Goal: Find contact information: Find contact information

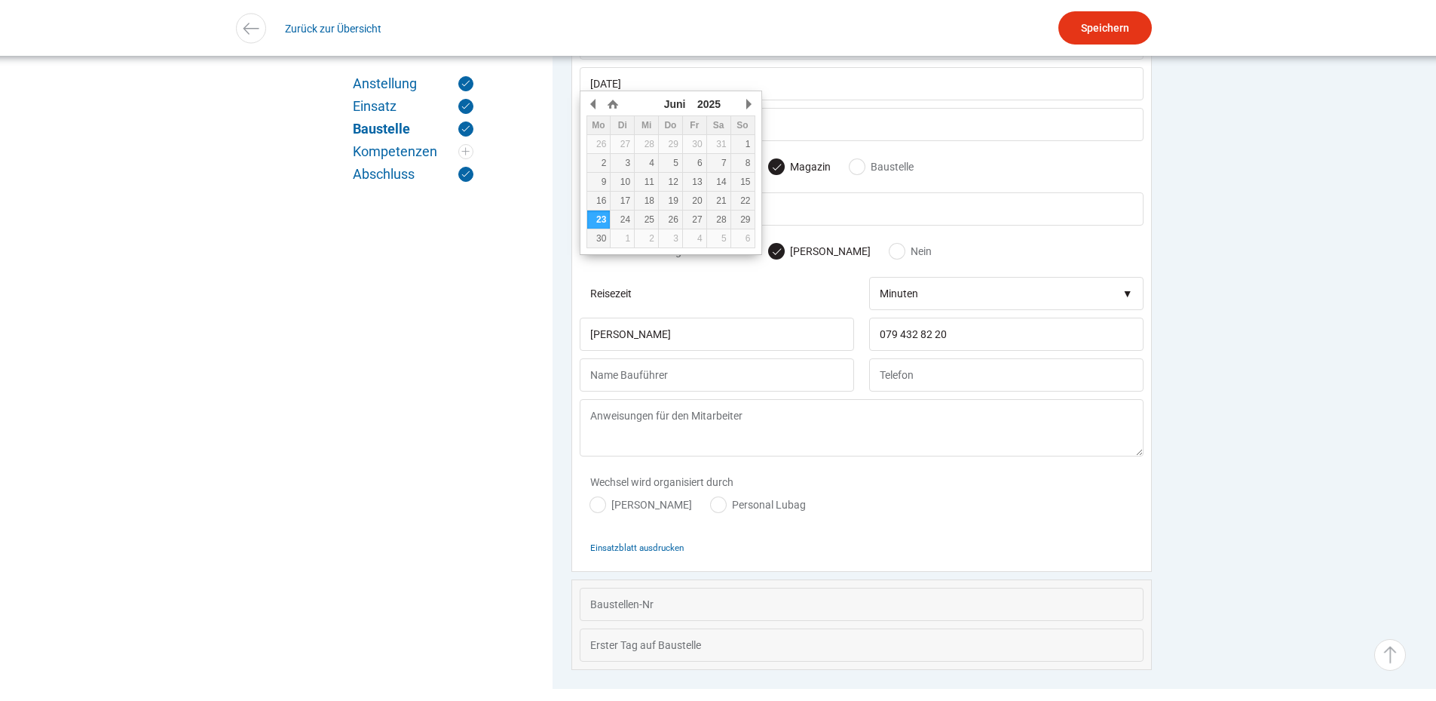
scroll to position [1354, 0]
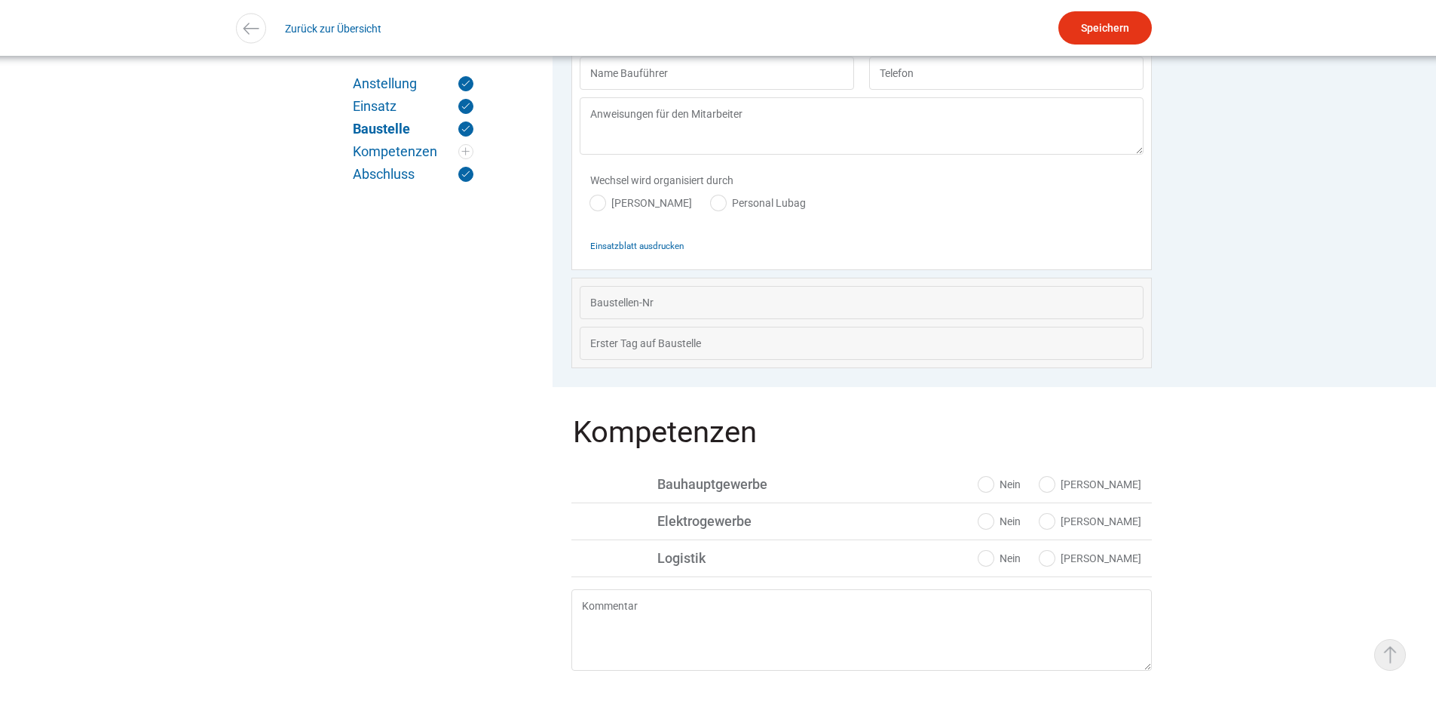
click at [1395, 664] on link "▵ Nach oben" at bounding box center [1391, 655] width 32 height 32
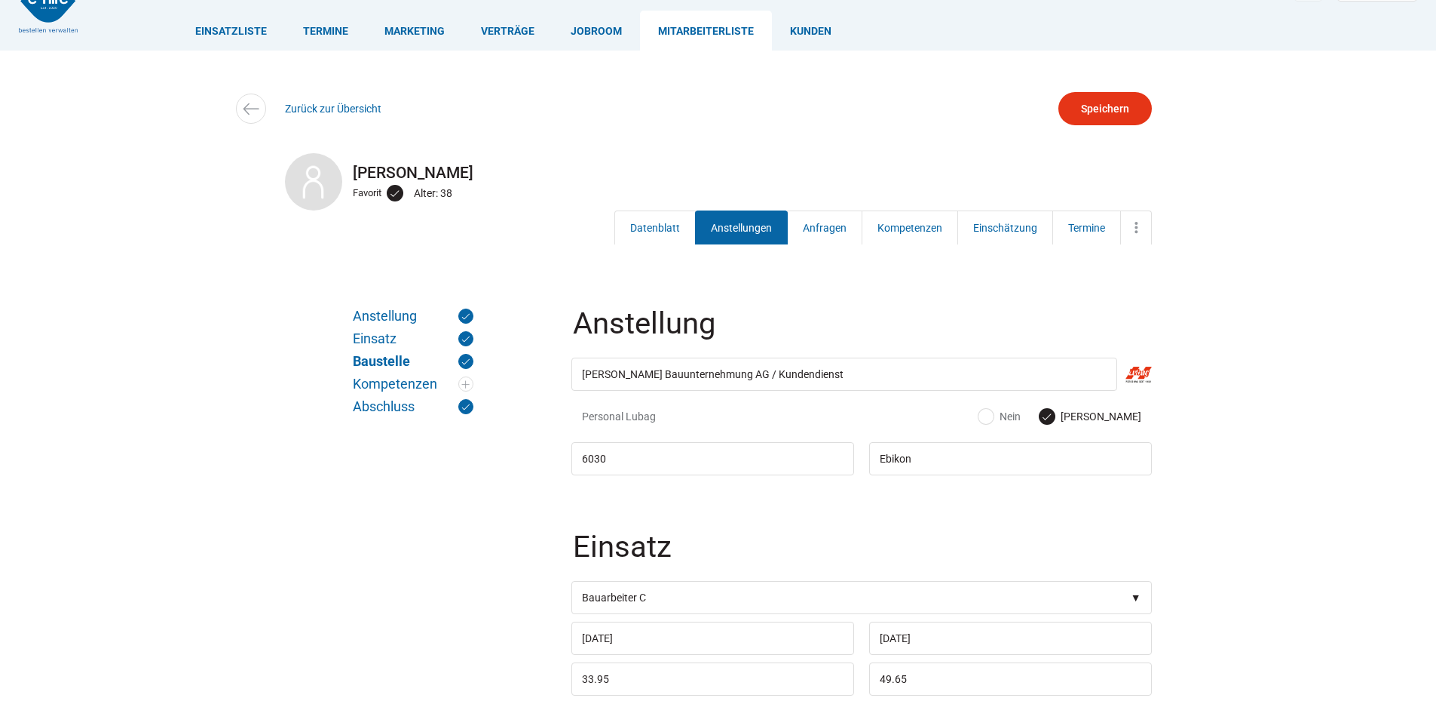
scroll to position [0, 0]
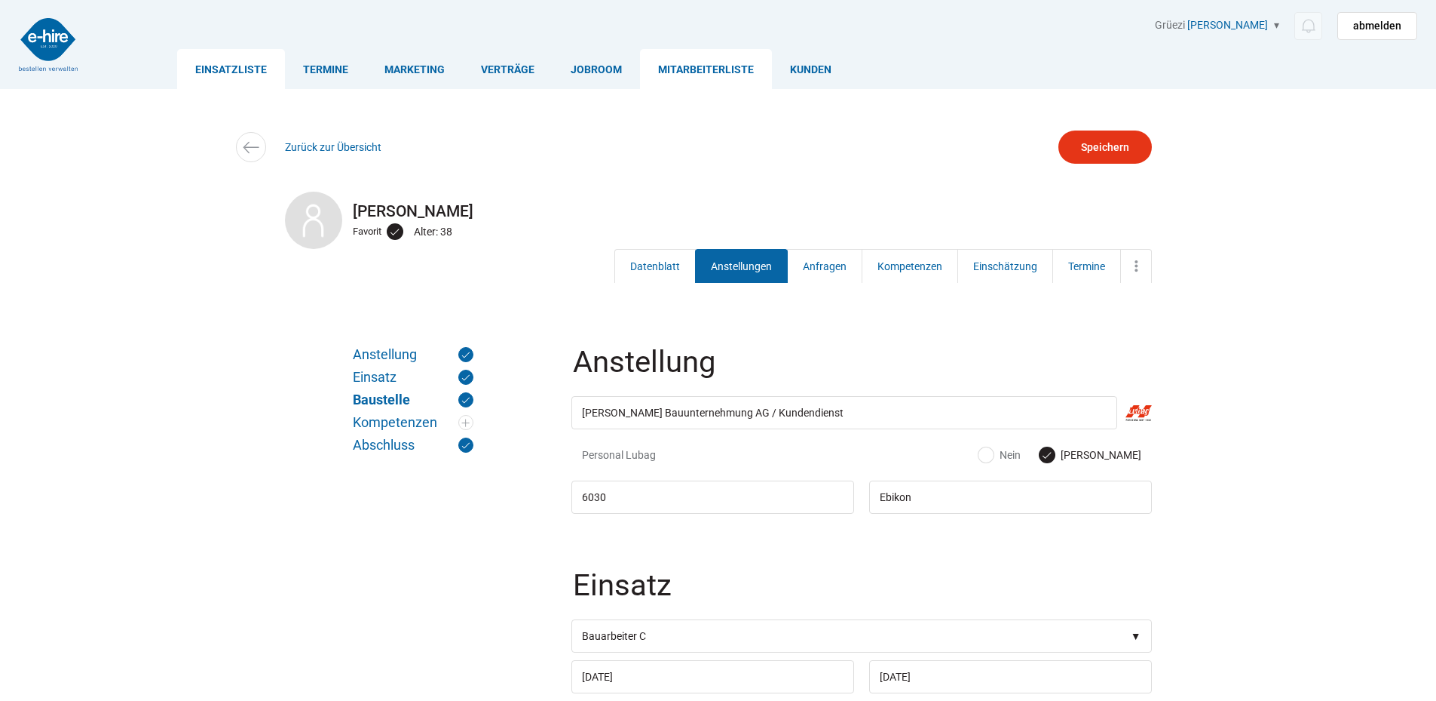
click at [252, 72] on link "Einsatzliste" at bounding box center [231, 69] width 108 height 40
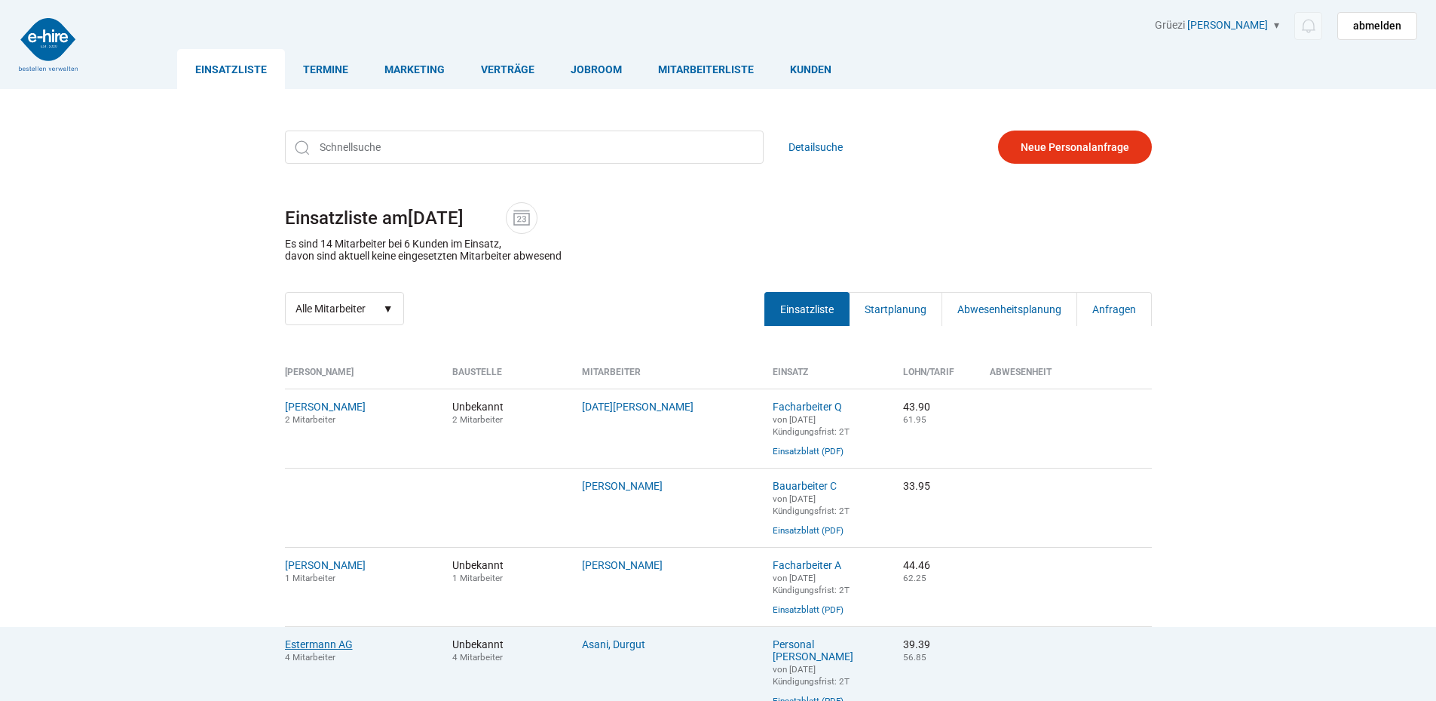
click at [339, 650] on link "Estermann AG" at bounding box center [319, 644] width 68 height 12
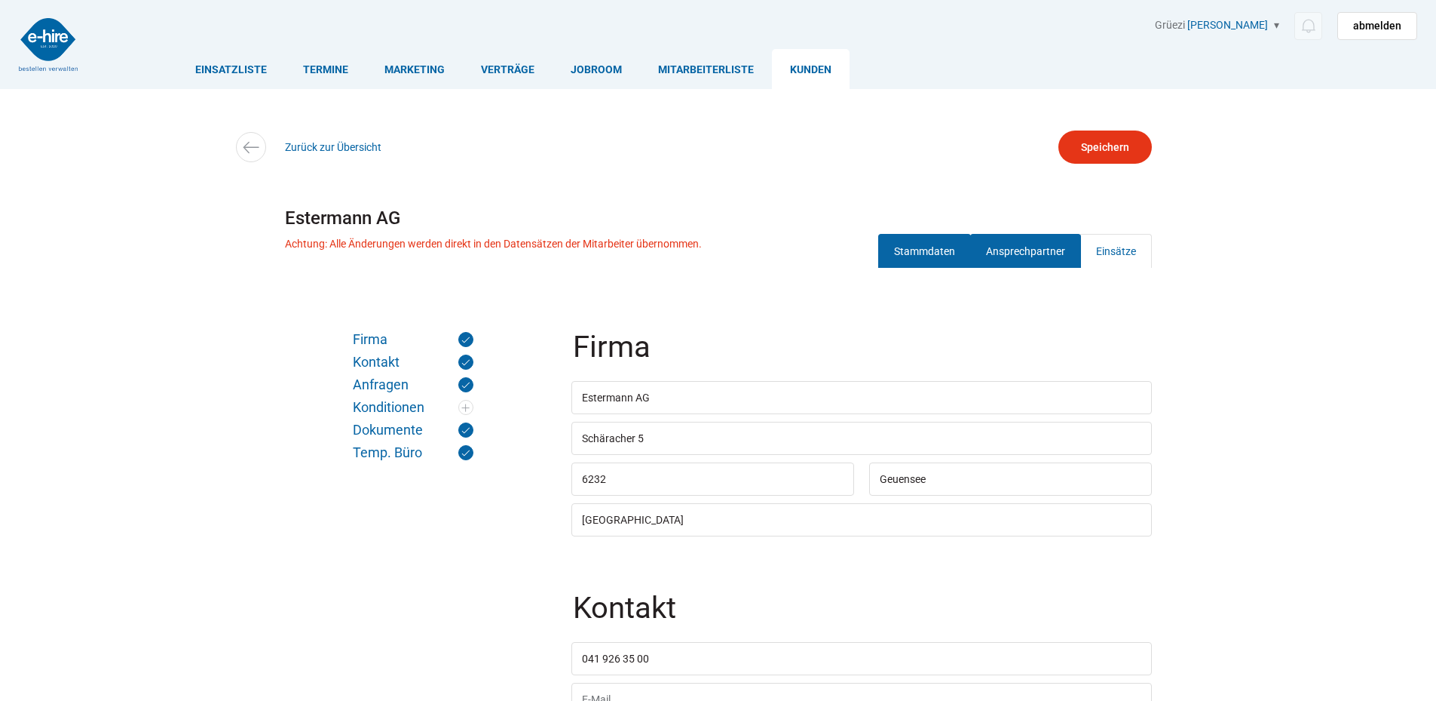
click at [1032, 239] on link "Ansprechpartner" at bounding box center [1025, 251] width 111 height 34
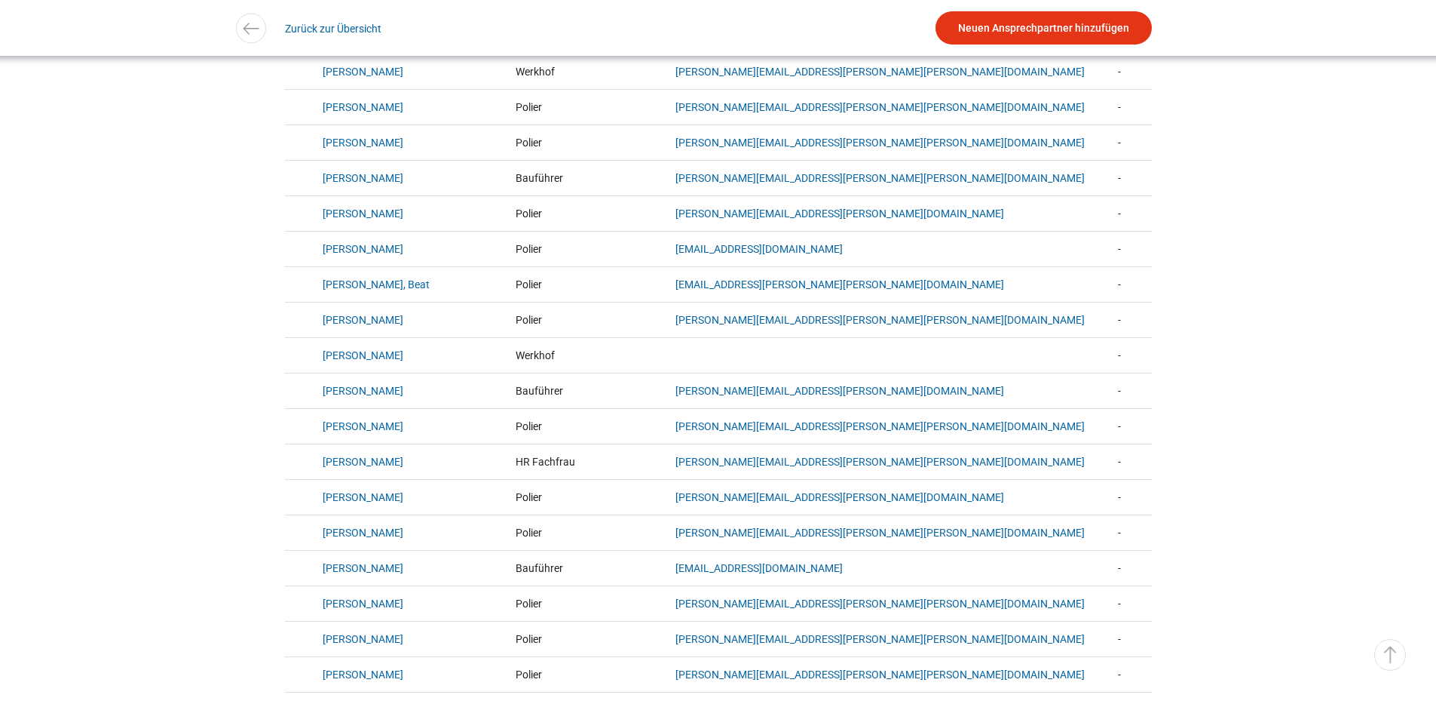
scroll to position [528, 0]
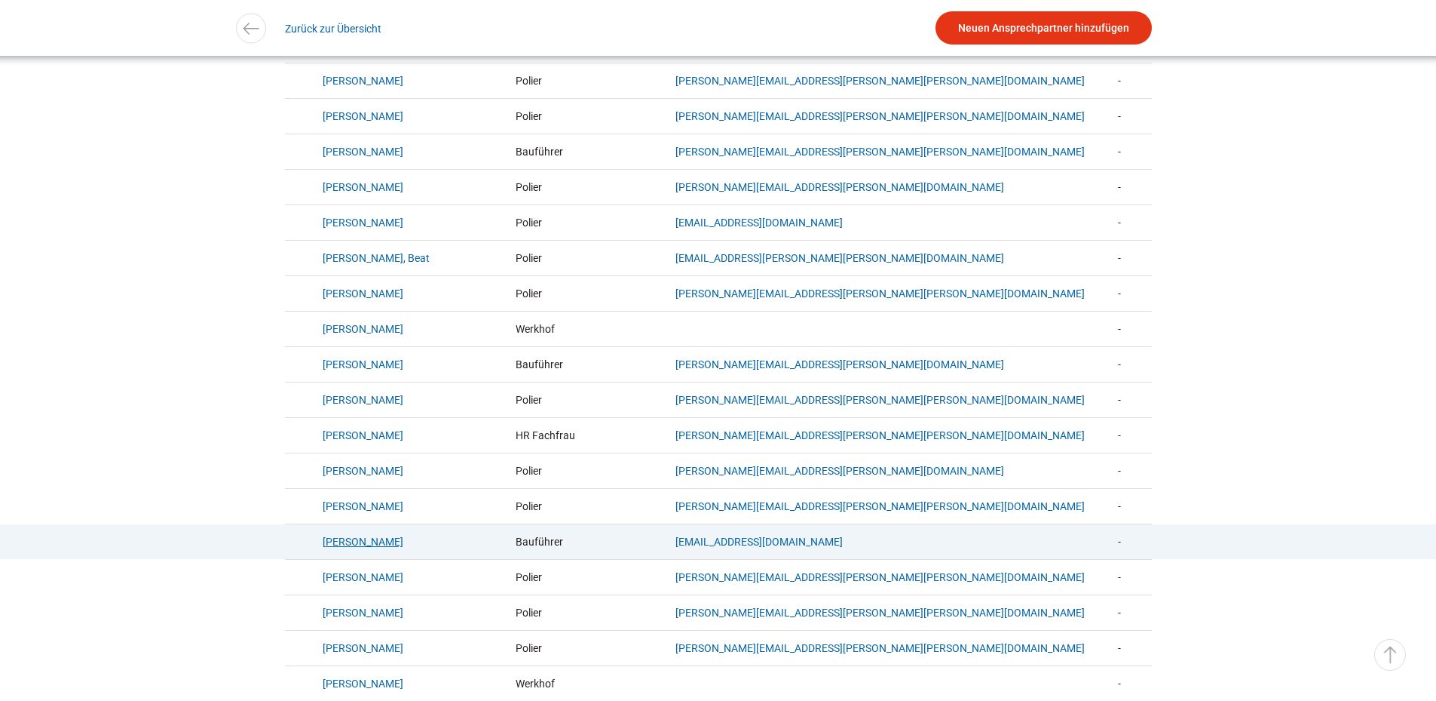
click at [360, 547] on link "Castelli, Dino" at bounding box center [363, 541] width 81 height 12
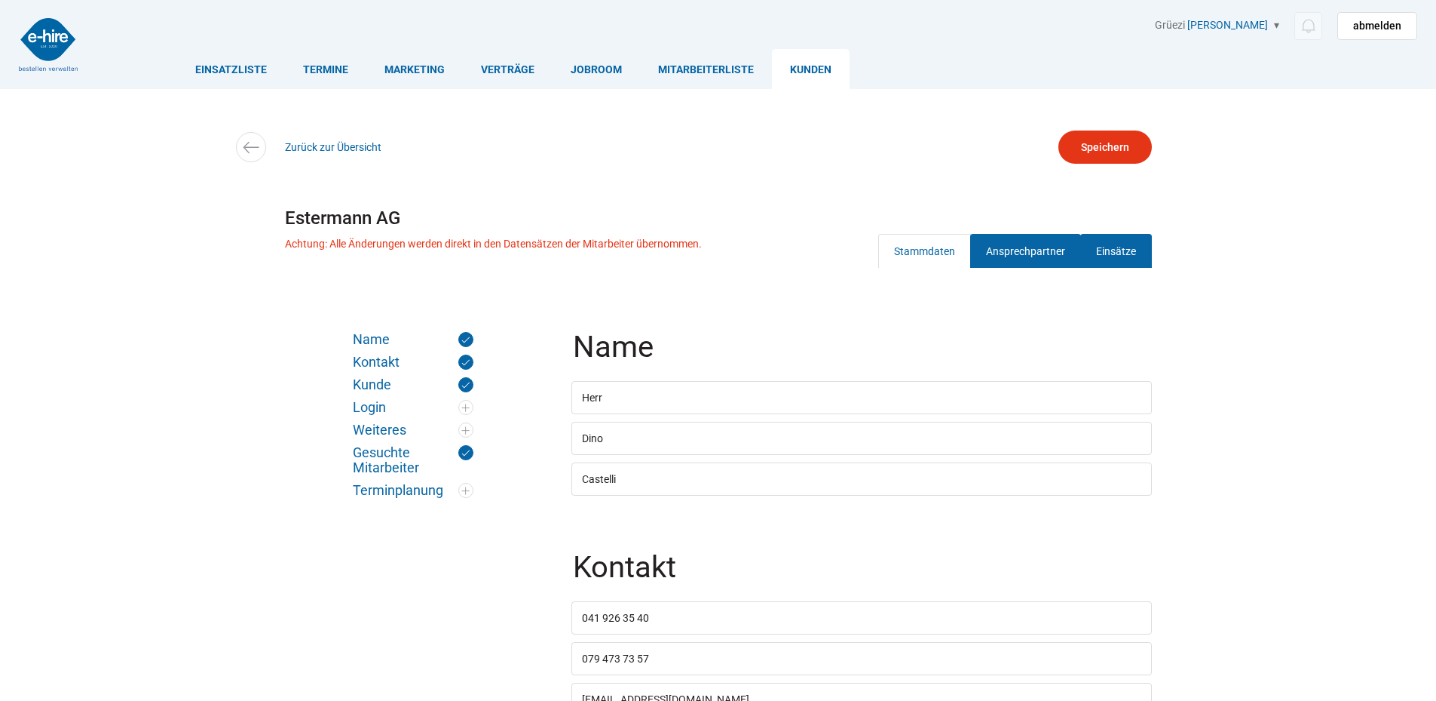
click at [1124, 267] on link "Einsätze" at bounding box center [1117, 251] width 72 height 34
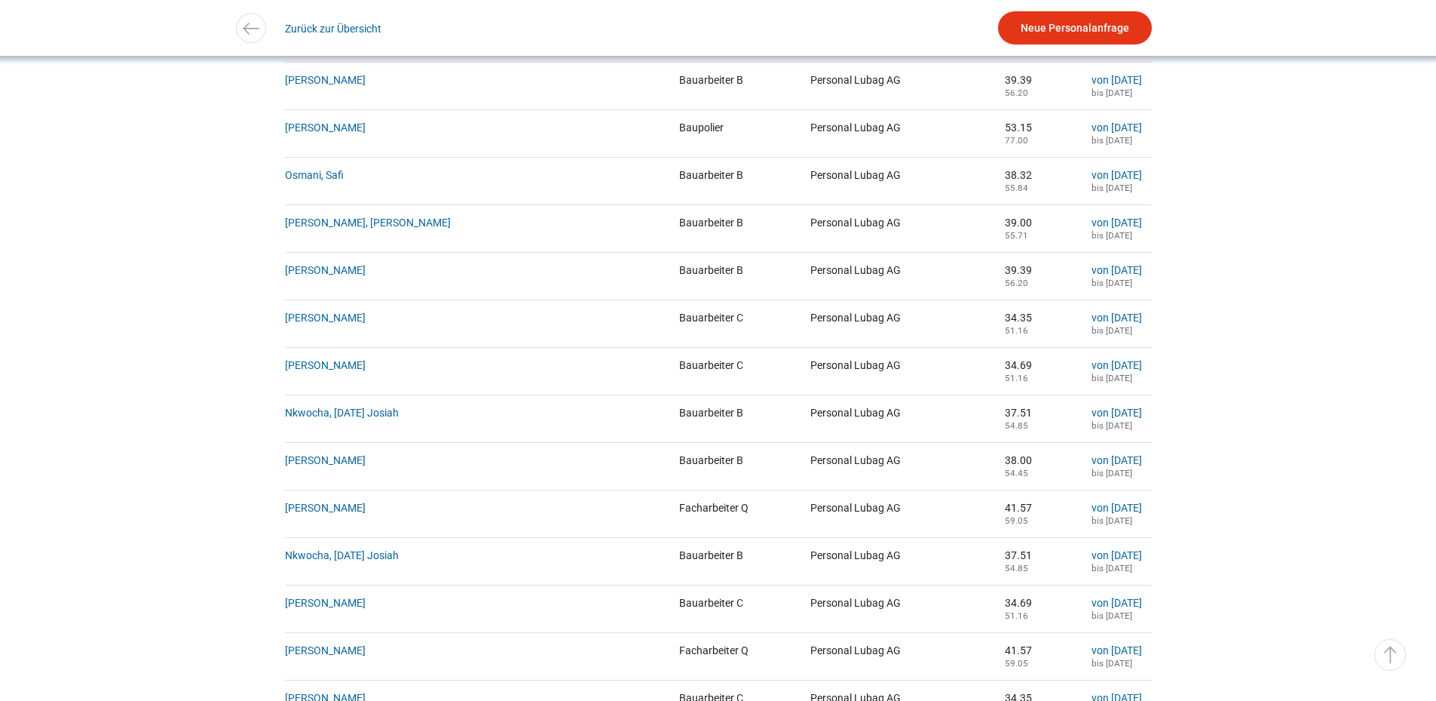
scroll to position [1206, 0]
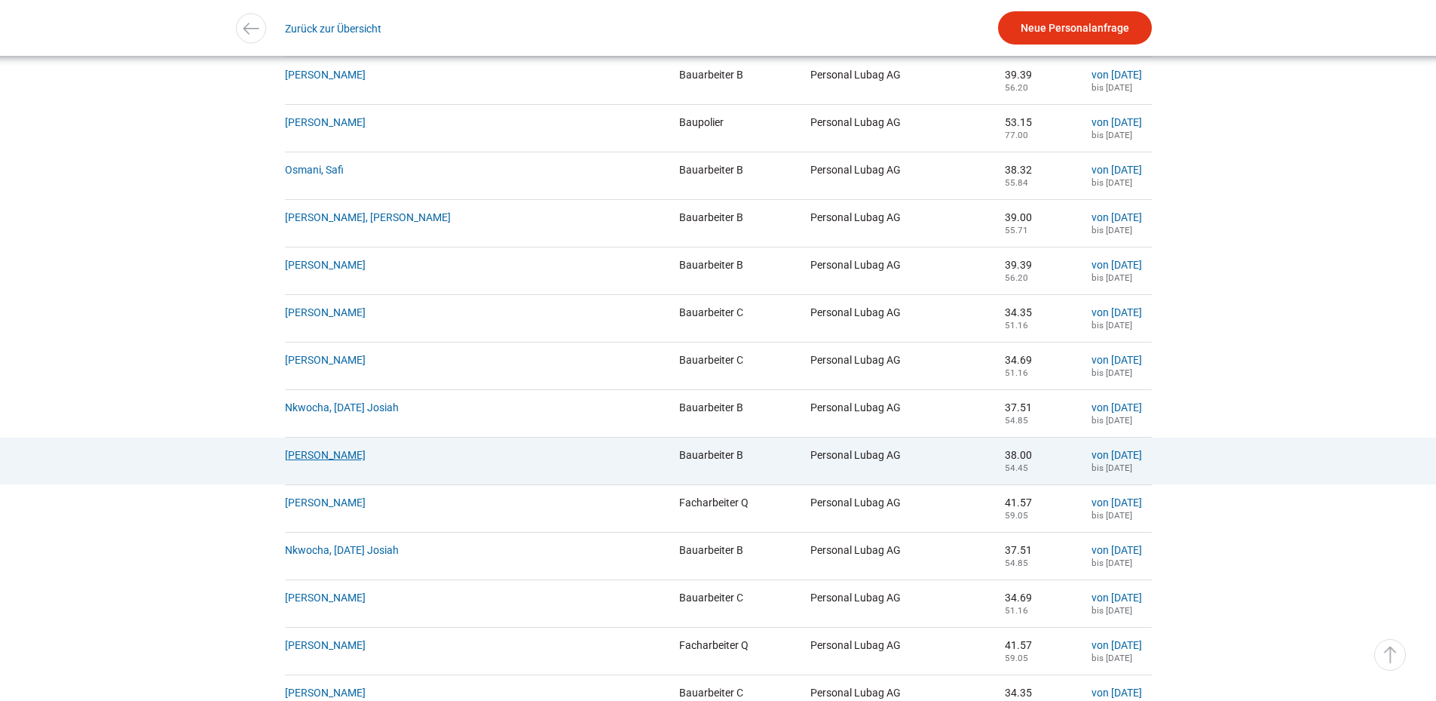
click at [330, 461] on link "[PERSON_NAME]" at bounding box center [325, 455] width 81 height 12
